Goal: Information Seeking & Learning: Learn about a topic

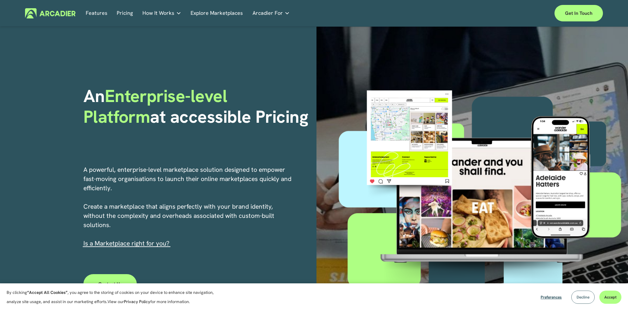
click at [584, 301] on button "Decline" at bounding box center [582, 297] width 23 height 13
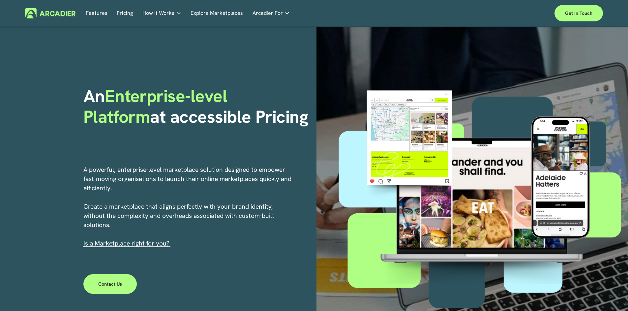
click at [120, 12] on link "Pricing" at bounding box center [125, 13] width 16 height 10
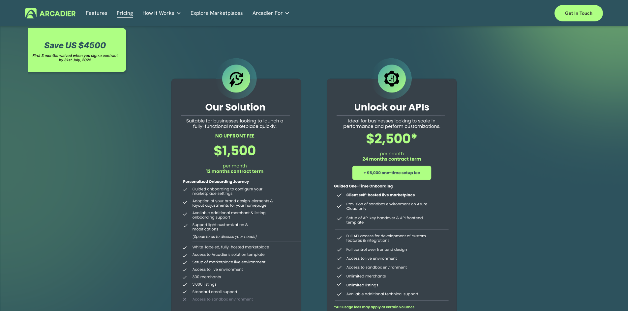
drag, startPoint x: 202, startPoint y: 106, endPoint x: 253, endPoint y: 126, distance: 54.4
click at [253, 126] on div at bounding box center [236, 190] width 151 height 268
drag, startPoint x: 266, startPoint y: 172, endPoint x: 247, endPoint y: 161, distance: 22.2
click at [247, 161] on div at bounding box center [236, 190] width 151 height 268
drag, startPoint x: 377, startPoint y: 154, endPoint x: 442, endPoint y: 159, distance: 65.1
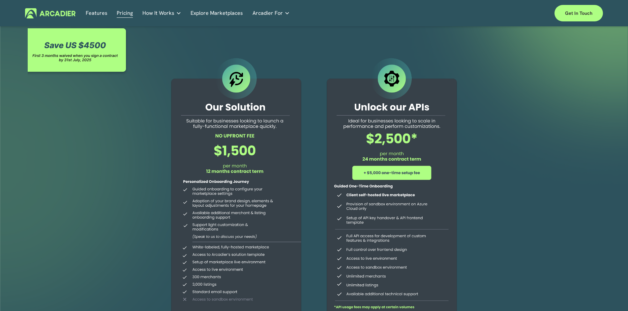
click at [442, 159] on div at bounding box center [391, 190] width 151 height 268
click at [103, 11] on link "Features" at bounding box center [97, 13] width 22 height 10
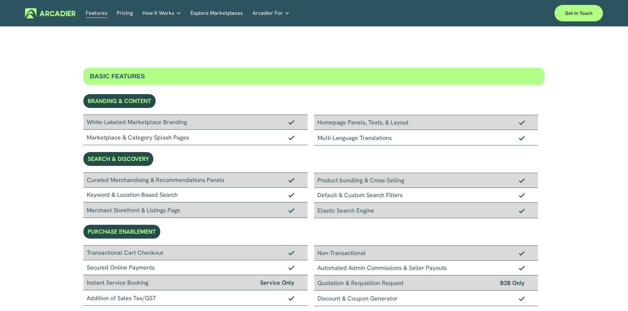
click at [59, 20] on div "Features Pricing How It Works Partners" at bounding box center [314, 13] width 578 height 16
click at [62, 15] on img at bounding box center [50, 13] width 50 height 10
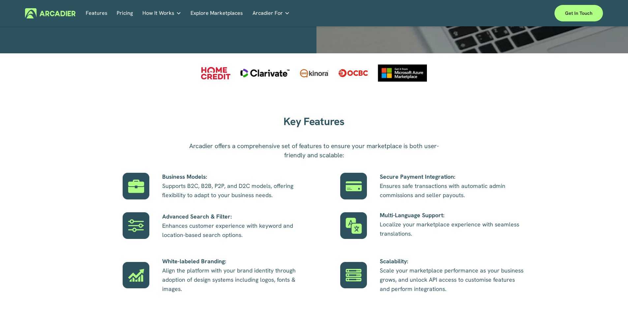
scroll to position [330, 0]
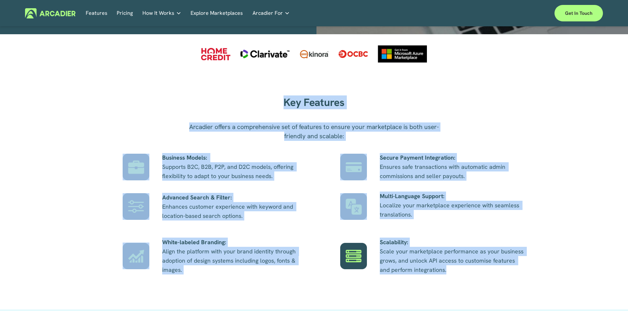
drag, startPoint x: 282, startPoint y: 100, endPoint x: 445, endPoint y: 285, distance: 246.6
click at [445, 285] on div "Key Features Arcadier offers a comprehensive set of features to ensure your mar…" at bounding box center [314, 192] width 628 height 198
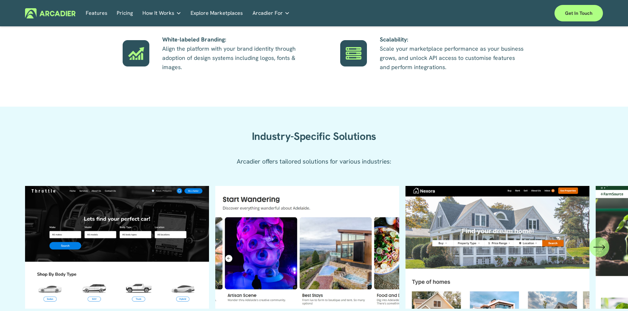
scroll to position [560, 0]
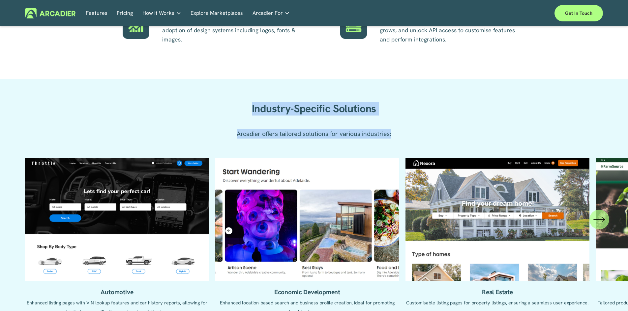
drag, startPoint x: 245, startPoint y: 107, endPoint x: 403, endPoint y: 141, distance: 161.5
click at [403, 141] on div "Industry-Specific Solutions Arcadier offers tailored solutions for various indu…" at bounding box center [314, 114] width 628 height 70
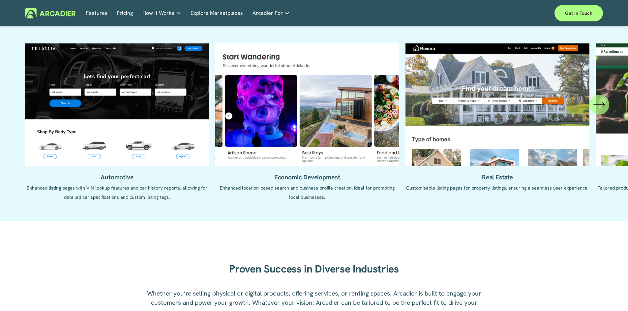
scroll to position [659, 0]
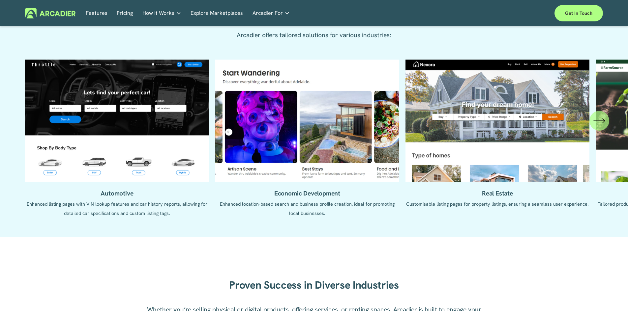
click at [592, 128] on div "\a \a \a Next\a \a" at bounding box center [599, 121] width 20 height 20
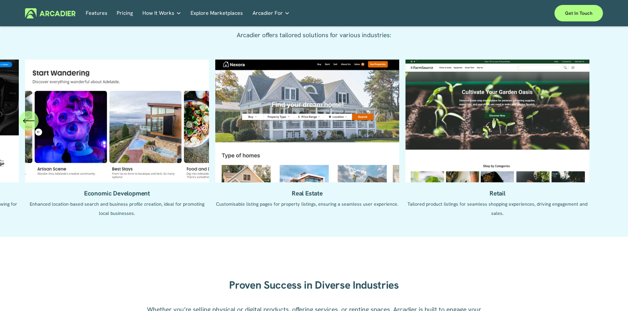
scroll to position [857, 0]
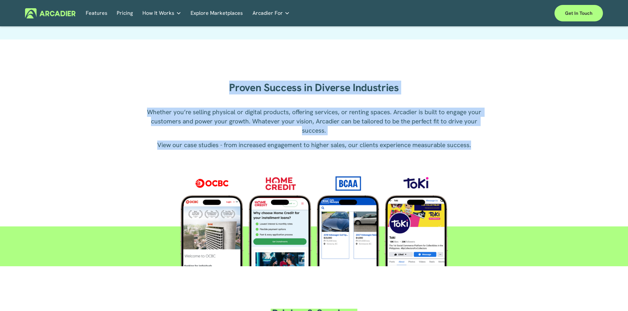
drag, startPoint x: 225, startPoint y: 86, endPoint x: 483, endPoint y: 148, distance: 265.3
click at [483, 148] on div "Proven Success in Diverse Industries Whether you’re selling physical or digital…" at bounding box center [314, 162] width 628 height 208
click at [483, 148] on p "View our case studies - from increased engagement to higher sales, our clients …" at bounding box center [313, 145] width 343 height 9
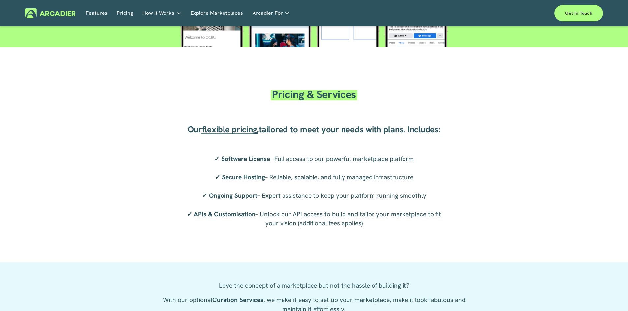
scroll to position [1088, 0]
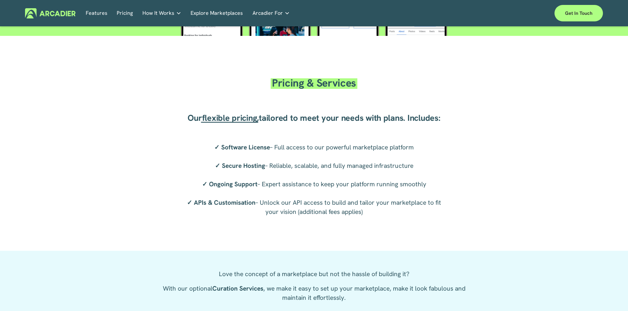
drag, startPoint x: 271, startPoint y: 84, endPoint x: 421, endPoint y: 213, distance: 197.5
click at [421, 213] on div "Pricing & Services Our flexible pricing , tailored to meet your needs with plan…" at bounding box center [314, 152] width 628 height 159
click at [421, 213] on p "✓ Software License – Full access to our powerful marketplace platform ✓ Secure …" at bounding box center [314, 180] width 264 height 74
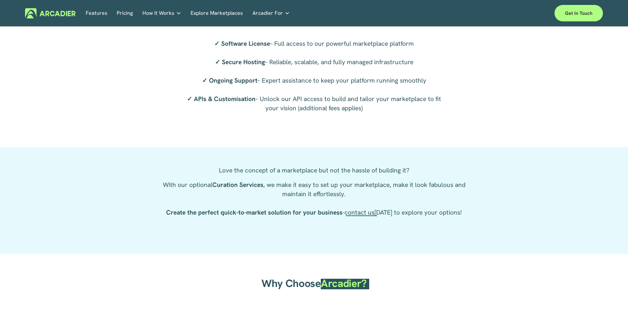
scroll to position [1219, 0]
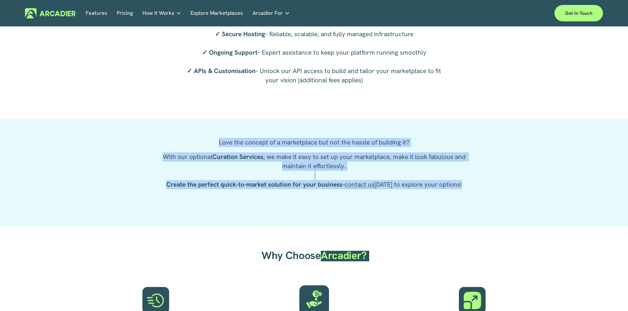
drag, startPoint x: 218, startPoint y: 140, endPoint x: 489, endPoint y: 192, distance: 276.5
click at [489, 192] on div "Love the concept of a marketplace but not the hassle of building it? With our o…" at bounding box center [314, 173] width 628 height 70
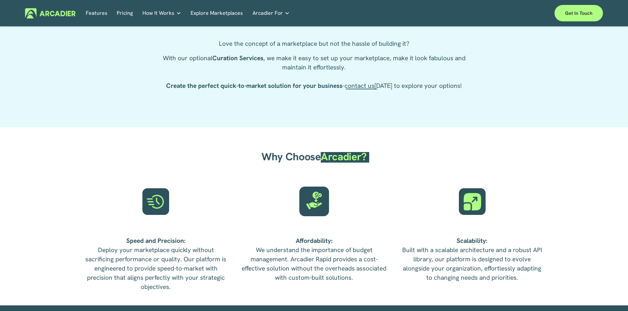
scroll to position [1351, 0]
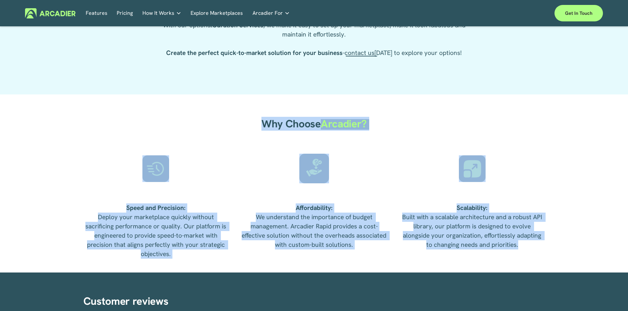
drag, startPoint x: 261, startPoint y: 126, endPoint x: 545, endPoint y: 257, distance: 312.9
click at [545, 257] on div "Why Choose Arcadier? Speed and Precision: Deploy your marketplace quickly witho…" at bounding box center [314, 184] width 628 height 179
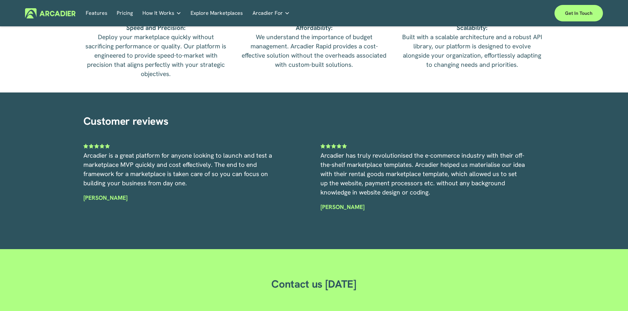
scroll to position [1582, 0]
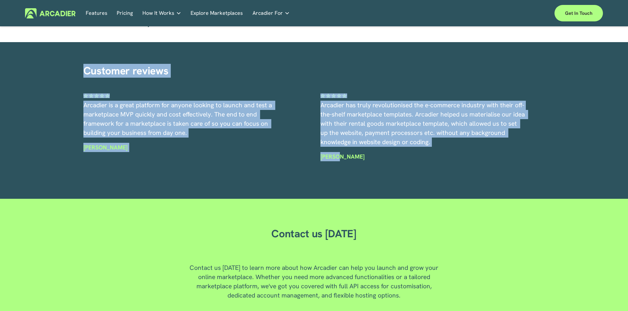
drag, startPoint x: 82, startPoint y: 74, endPoint x: 344, endPoint y: 152, distance: 273.4
click at [344, 152] on div "Customer reviews Arcadier is a great platform for anyone looking to launch and …" at bounding box center [314, 120] width 628 height 119
click at [345, 152] on div "Arcadier has truly revolutionised the e-commerce industry with their off-the-sh…" at bounding box center [422, 131] width 204 height 61
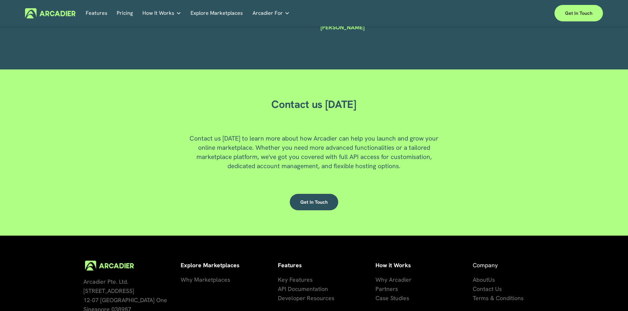
scroll to position [1714, 0]
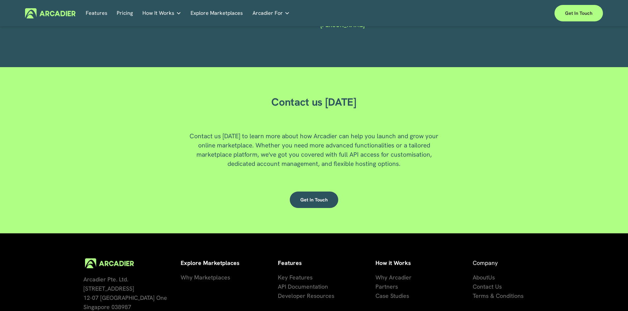
drag, startPoint x: 267, startPoint y: 104, endPoint x: 398, endPoint y: 206, distance: 165.6
click at [398, 206] on div "Contact us Today Contact us today to learn more about how Arcadier can help you…" at bounding box center [314, 150] width 628 height 129
click at [398, 206] on div "Get in touch" at bounding box center [314, 200] width 224 height 16
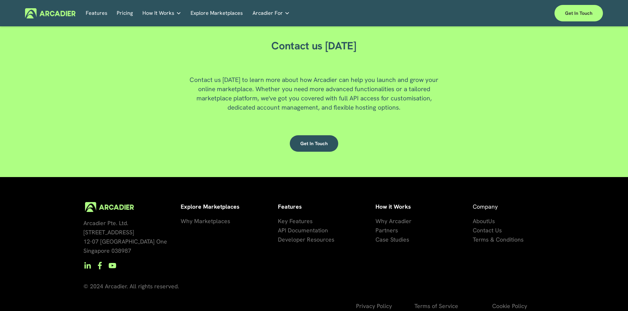
scroll to position [1782, 0]
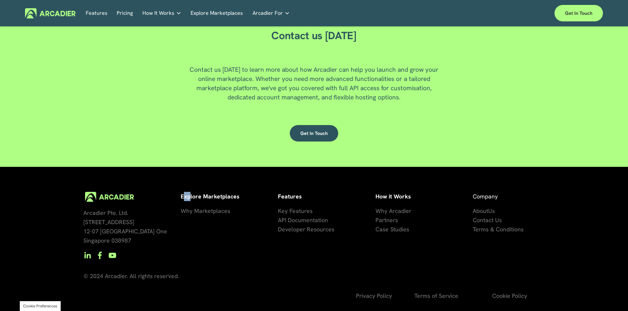
drag, startPoint x: 184, startPoint y: 193, endPoint x: 191, endPoint y: 196, distance: 7.2
click at [191, 196] on strong "Explore Marketplaces" at bounding box center [210, 197] width 59 height 8
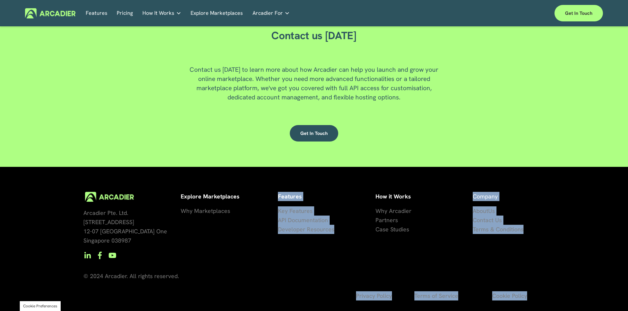
drag, startPoint x: 181, startPoint y: 196, endPoint x: 448, endPoint y: 253, distance: 273.6
click at [448, 253] on div "Arcadier Pte. Ltd. 7 Temasek Boulevard 12-07 Suntec Tower One Singapore 038987 …" at bounding box center [314, 251] width 628 height 119
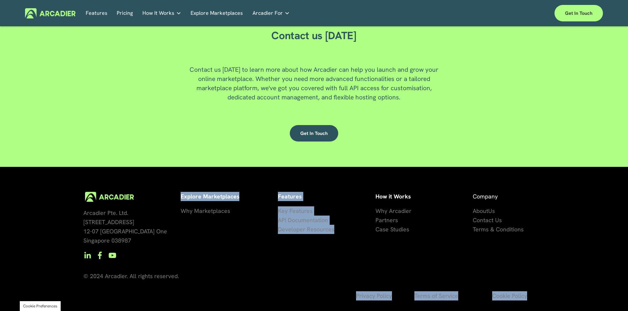
drag, startPoint x: 537, startPoint y: 228, endPoint x: 179, endPoint y: 211, distance: 358.0
click at [179, 211] on div "Arcadier Pte. Ltd. 7 Temasek Boulevard 12-07 Suntec Tower One Singapore 038987 …" at bounding box center [314, 251] width 628 height 119
click at [266, 177] on div "Arcadier Pte. Ltd. 7 Temasek Boulevard 12-07 Suntec Tower One Singapore 038987 …" at bounding box center [314, 239] width 628 height 144
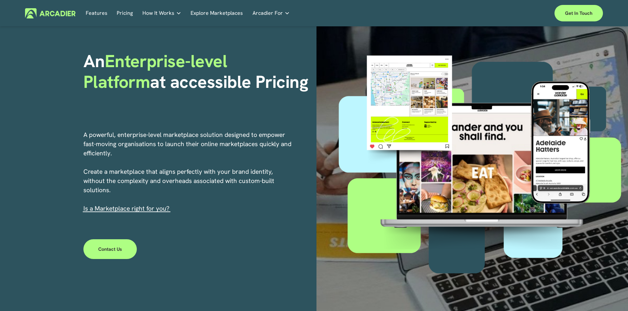
scroll to position [0, 0]
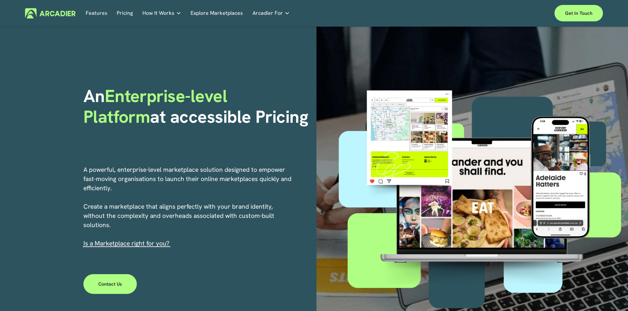
click at [0, 0] on h5 "Why Arcadier" at bounding box center [0, 0] width 0 height 0
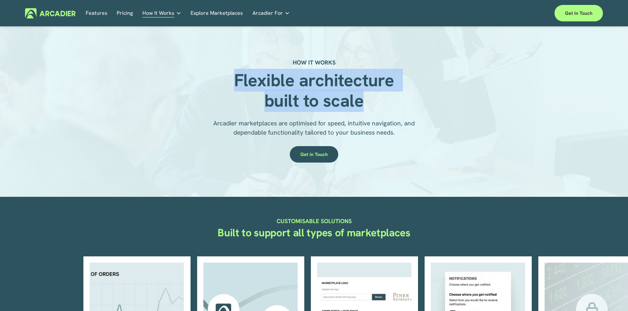
drag, startPoint x: 238, startPoint y: 83, endPoint x: 367, endPoint y: 105, distance: 130.6
click at [367, 105] on h1 "Flexible architecture built to scale" at bounding box center [314, 90] width 190 height 41
